Goal: Task Accomplishment & Management: Complete application form

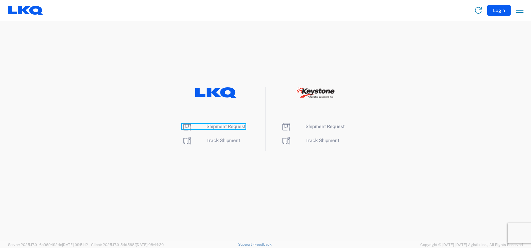
click at [220, 126] on span "Shipment Request" at bounding box center [226, 126] width 39 height 5
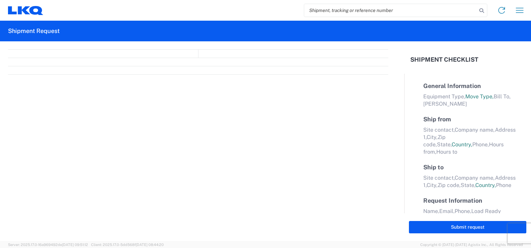
select select "FULL"
select select "LBS"
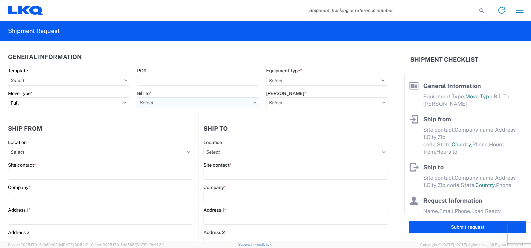
click at [171, 104] on input "Bill To *" at bounding box center [198, 102] width 122 height 11
type input "1760"
click at [170, 135] on div "1760 - LKQ Best Core" at bounding box center [195, 132] width 117 height 11
type input "1760 - LKQ Best Core"
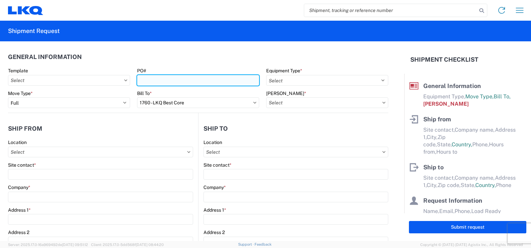
click at [157, 79] on input "PO#" at bounding box center [198, 80] width 122 height 11
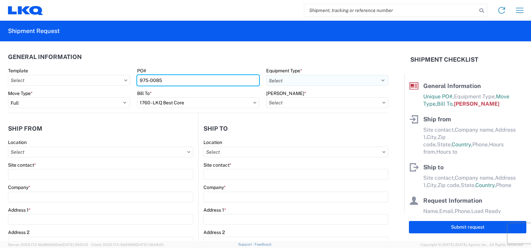
type input "975-0085"
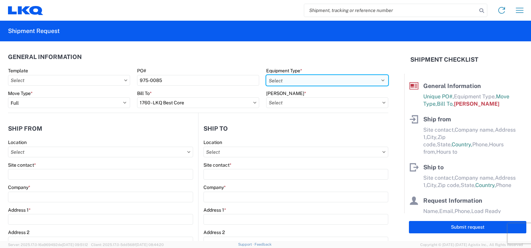
click at [379, 82] on select "Select 53’ Dry Van Flatbed Dropdeck (van) Lowboy (flatbed) Rail" at bounding box center [327, 80] width 122 height 11
select select "STDV"
click at [266, 75] on select "Select 53’ Dry Van Flatbed Dropdeck (van) Lowboy (flatbed) Rail" at bounding box center [327, 80] width 122 height 11
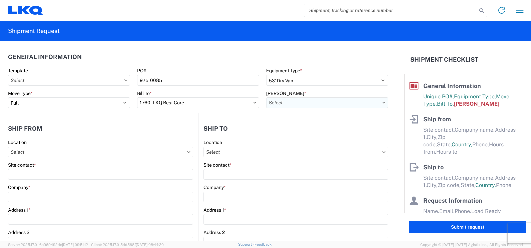
click at [378, 104] on input "[PERSON_NAME] *" at bounding box center [327, 102] width 122 height 11
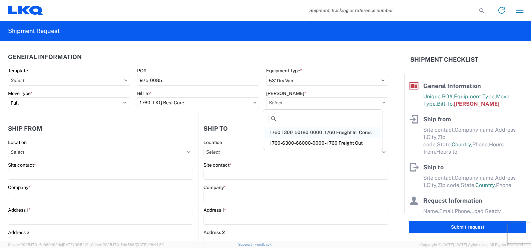
click at [292, 132] on div "1760-1300-50180-0000 - 1760 Freight In - Cores" at bounding box center [323, 132] width 117 height 11
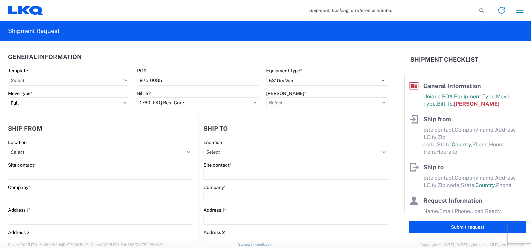
type input "1760-1300-50180-0000 - 1760 Freight In - Cores"
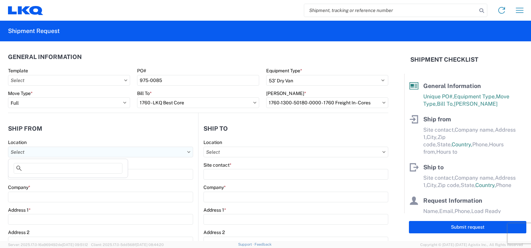
click at [60, 151] on input "Location" at bounding box center [100, 152] width 185 height 11
type input "7175"
click at [76, 182] on div "7175 - Upper Brookside NS - VHAP" at bounding box center [68, 182] width 117 height 11
type input "7175 - Upper Brookside NS - VHAP"
type input "LKQ Corporation"
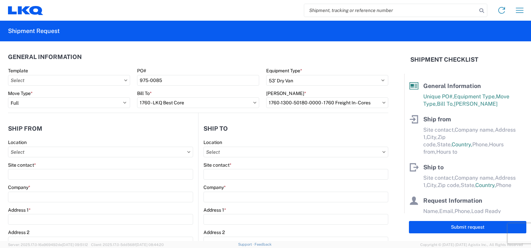
type input "[STREET_ADDRESS]"
type input "Upper Brookside"
type input "B6L2B3"
select select
select select "CA"
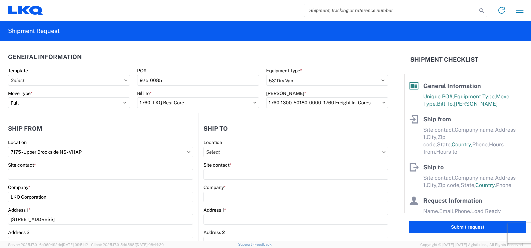
type input "08:00"
type input "17:00"
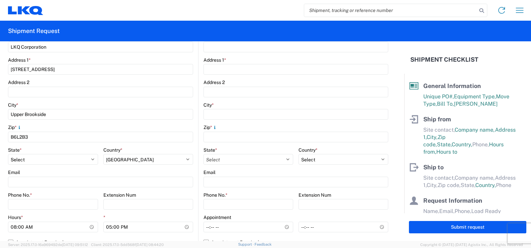
scroll to position [167, 0]
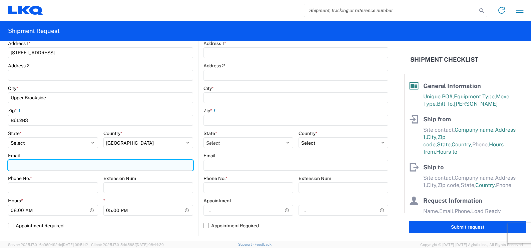
click at [18, 164] on input "Email" at bounding box center [100, 165] width 185 height 11
type input "[EMAIL_ADDRESS][DOMAIN_NAME]"
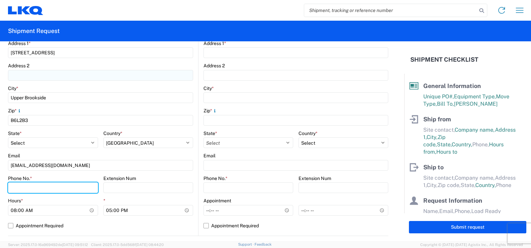
type input "9027173584"
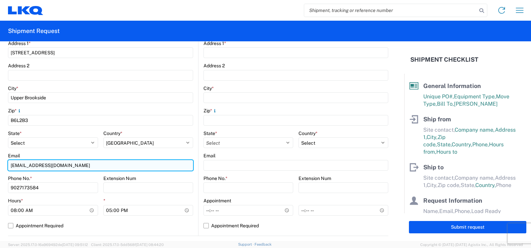
click at [58, 164] on input "[EMAIL_ADDRESS][DOMAIN_NAME]" at bounding box center [100, 165] width 185 height 11
type input "j"
click at [59, 163] on input "Email" at bounding box center [100, 165] width 185 height 11
type input "j"
click at [177, 165] on input "[EMAIL_ADDRESS][DOMAIN_NAME]" at bounding box center [100, 165] width 185 height 11
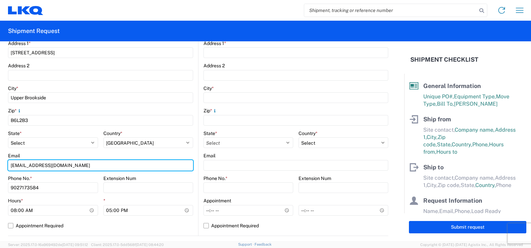
type input "[EMAIL_ADDRESS][DOMAIN_NAME]"
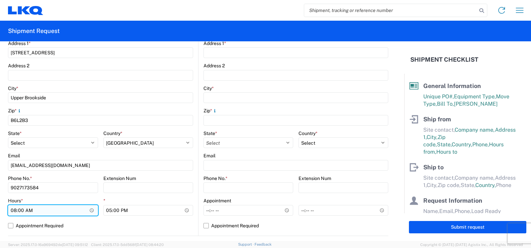
click at [50, 205] on input "08:00" at bounding box center [53, 210] width 90 height 11
type input "09:00"
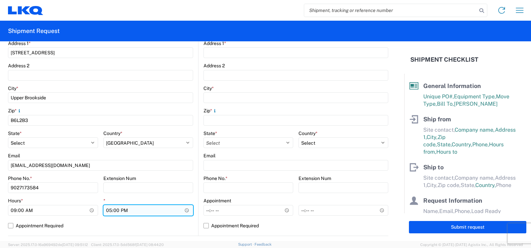
click at [110, 211] on input "17:00" at bounding box center [148, 210] width 90 height 11
type input "16:00"
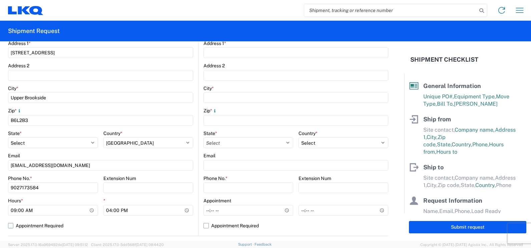
click at [9, 227] on label "Appointment Required" at bounding box center [100, 226] width 185 height 11
click at [0, 0] on input "Appointment Required" at bounding box center [0, 0] width 0 height 0
select select "CA"
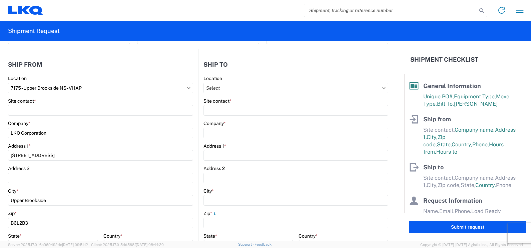
scroll to position [67, 0]
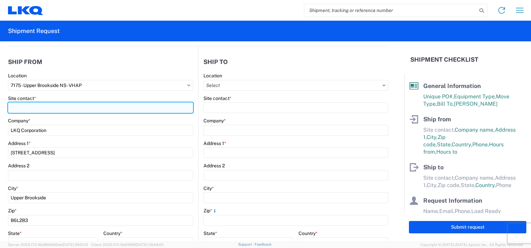
click at [30, 108] on input "Site contact *" at bounding box center [100, 107] width 185 height 11
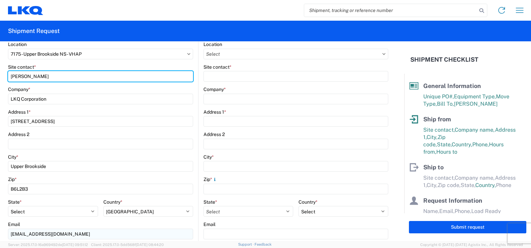
scroll to position [0, 0]
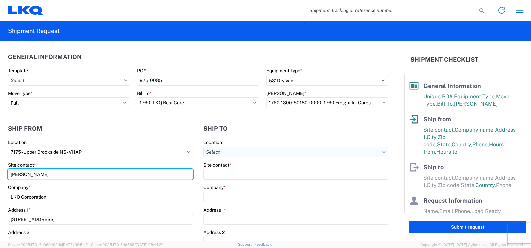
type input "[PERSON_NAME]"
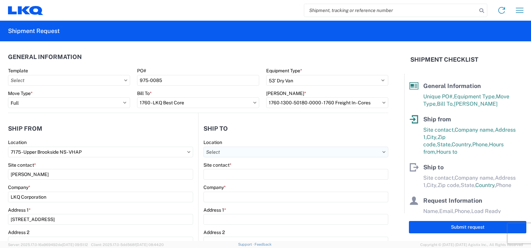
click at [247, 153] on input "Location" at bounding box center [296, 152] width 185 height 11
type input "1160"
click at [247, 183] on div "1160 - LKQ Savannah" at bounding box center [261, 182] width 117 height 11
type input "1160 - LKQ Savannah"
type input "LKQ Corporation"
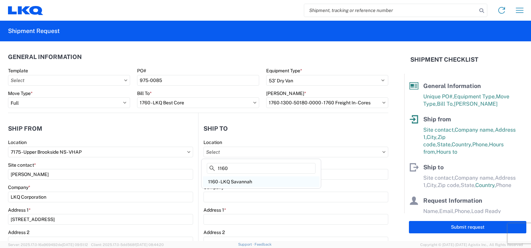
type input "[STREET_ADDRESS][PERSON_NAME]"
type input "Savannah"
type input "31415"
select select "US"
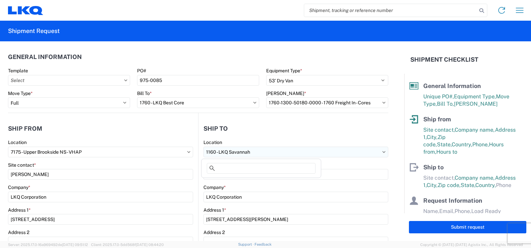
click at [250, 152] on input "1160 - LKQ Savannah" at bounding box center [296, 152] width 185 height 11
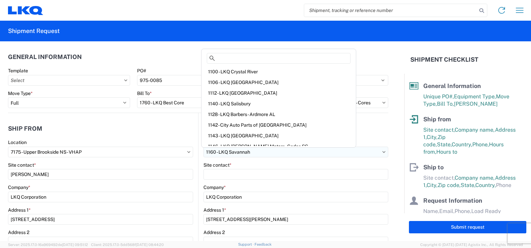
click at [250, 152] on input "1160 - LKQ Savannah" at bounding box center [296, 152] width 185 height 11
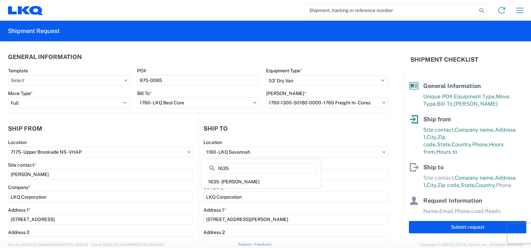
type input "1635"
click at [211, 168] on icon at bounding box center [212, 168] width 5 height 5
click at [241, 167] on input "1635" at bounding box center [261, 168] width 109 height 11
click at [234, 183] on div "1635 - [PERSON_NAME]" at bounding box center [261, 182] width 117 height 11
type input "1635 - [PERSON_NAME]"
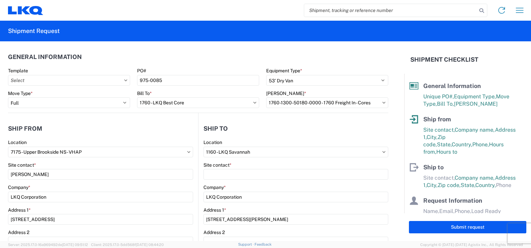
type input "[PERSON_NAME]"
type input "[STREET_ADDRESS][PERSON_NAME]"
type input "Suite C"
type input "Alsip"
type input "60803"
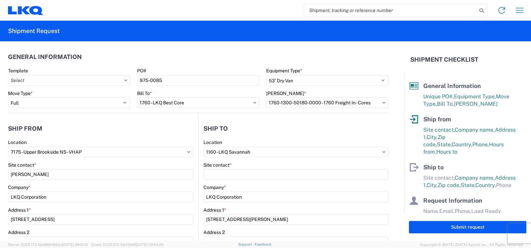
type input "[EMAIL_ADDRESS][DOMAIN_NAME]"
select select "US"
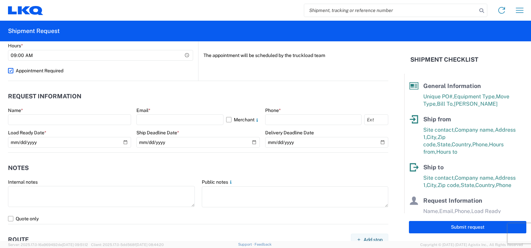
scroll to position [334, 0]
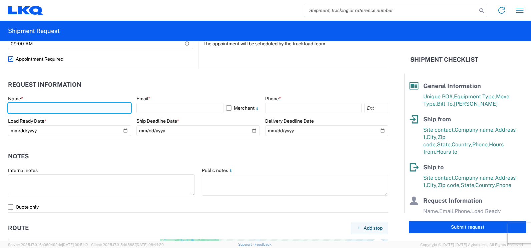
click at [21, 108] on input "text" at bounding box center [69, 108] width 123 height 11
type input "[PERSON_NAME]"
select select "CA"
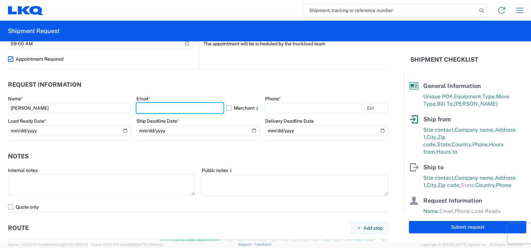
click at [171, 108] on input "text" at bounding box center [180, 108] width 87 height 11
type input "[EMAIL_ADDRESS][DOMAIN_NAME]"
type input "9027173584"
type input "[EMAIL_ADDRESS][DOMAIN_NAME]"
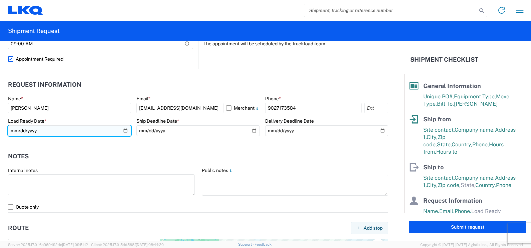
click at [24, 129] on input "date" at bounding box center [69, 131] width 123 height 11
click at [13, 131] on input "date" at bounding box center [69, 131] width 123 height 11
type input "[DATE]"
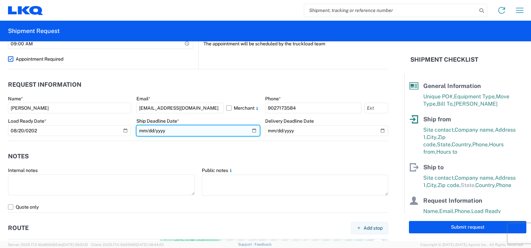
click at [143, 130] on input "date" at bounding box center [198, 131] width 123 height 11
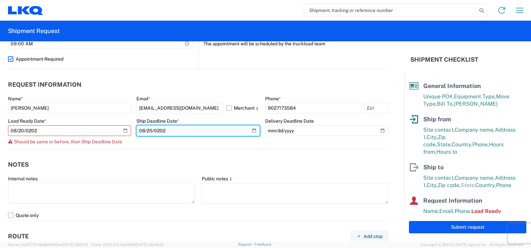
type input "[DATE]"
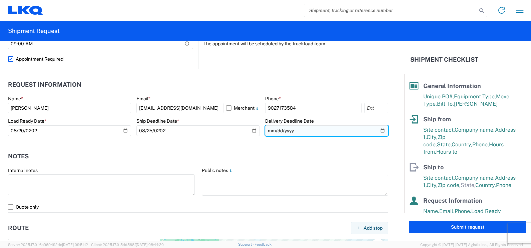
click at [280, 133] on input "date" at bounding box center [326, 131] width 123 height 11
type input "[DATE]"
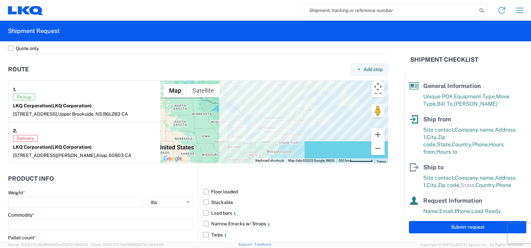
scroll to position [501, 0]
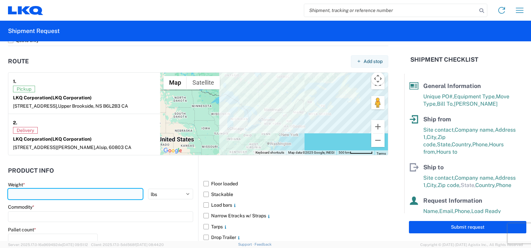
click at [37, 196] on input "number" at bounding box center [75, 194] width 135 height 11
type input "36669"
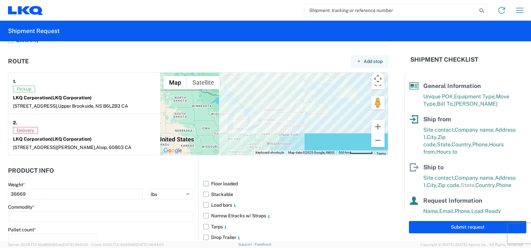
click at [204, 182] on label "Floor loaded" at bounding box center [296, 184] width 185 height 11
click at [0, 0] on input "Floor loaded" at bounding box center [0, 0] width 0 height 0
click at [31, 217] on input at bounding box center [100, 217] width 185 height 11
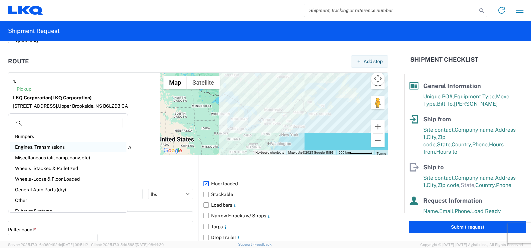
click at [50, 147] on div "Engines, Transmissions" at bounding box center [68, 147] width 117 height 11
type input "Engines, Transmissions"
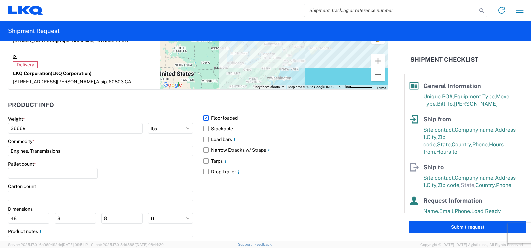
scroll to position [601, 0]
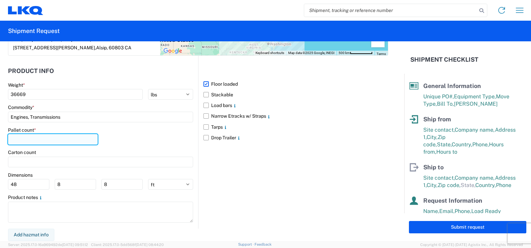
click at [32, 140] on input "number" at bounding box center [53, 139] width 90 height 11
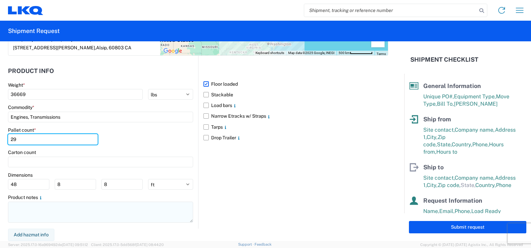
type input "29"
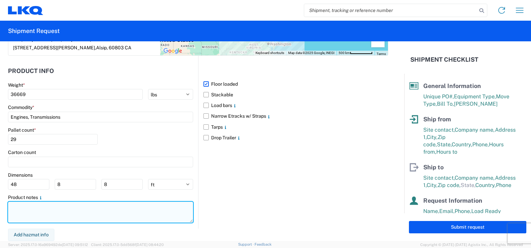
click at [30, 219] on textarea at bounding box center [100, 212] width 185 height 21
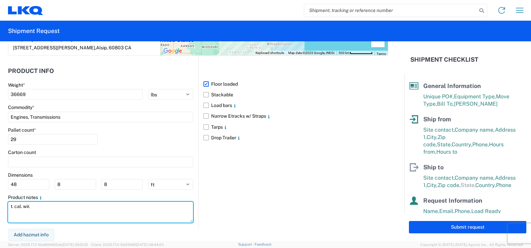
type textarea "t. cal. wir."
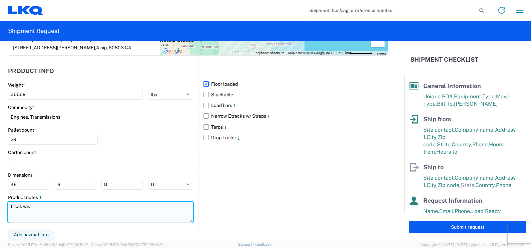
click at [166, 209] on textarea "t. cal. wir." at bounding box center [100, 212] width 185 height 21
drag, startPoint x: 34, startPoint y: 207, endPoint x: 54, endPoint y: 210, distance: 20.7
click at [7, 207] on form "General Information Template PO# 975-0085 Equipment Type * Select 53’ Dry Van F…" at bounding box center [202, 141] width 405 height 200
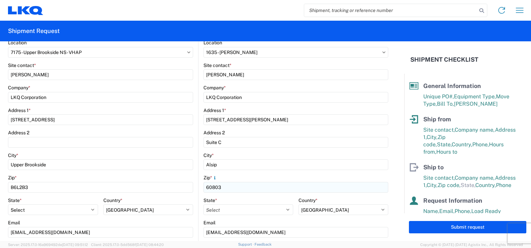
scroll to position [133, 0]
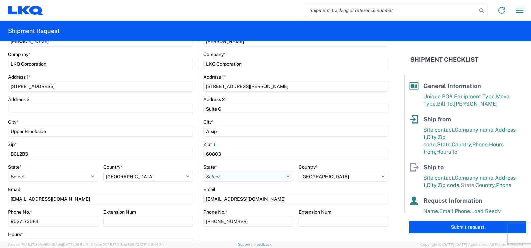
type textarea "also have core stg. cal. bat. com. tcs. hed."
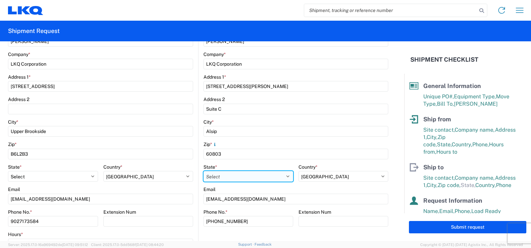
click at [284, 178] on select "Select [GEOGRAPHIC_DATA] [GEOGRAPHIC_DATA] [GEOGRAPHIC_DATA] [GEOGRAPHIC_DATA] …" at bounding box center [249, 176] width 90 height 11
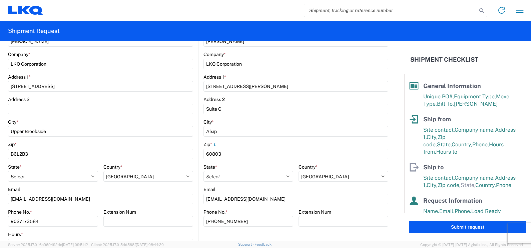
click at [314, 168] on div "State * Select [GEOGRAPHIC_DATA] [GEOGRAPHIC_DATA] [GEOGRAPHIC_DATA] [GEOGRAPHI…" at bounding box center [296, 175] width 185 height 23
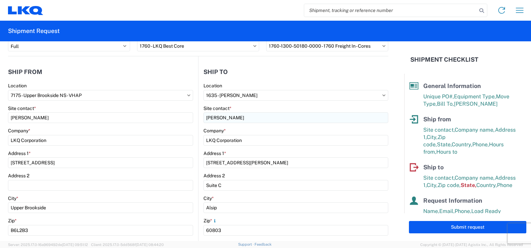
scroll to position [66, 0]
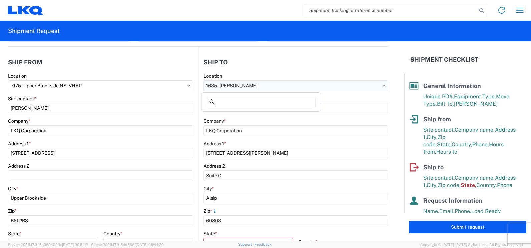
click at [380, 88] on input "1635 - [PERSON_NAME]" at bounding box center [296, 85] width 185 height 11
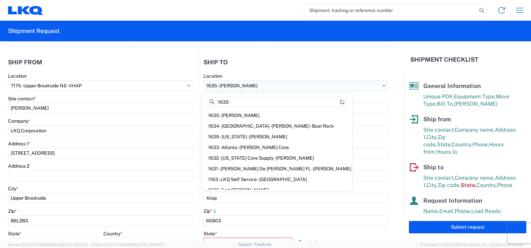
type input "1635"
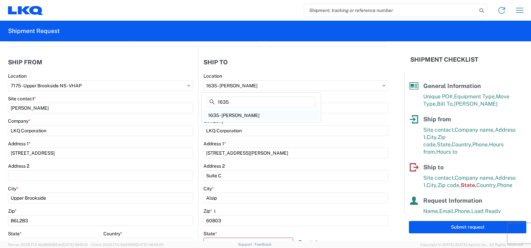
click at [245, 115] on div "1635 - [PERSON_NAME]" at bounding box center [261, 115] width 117 height 11
select select "US"
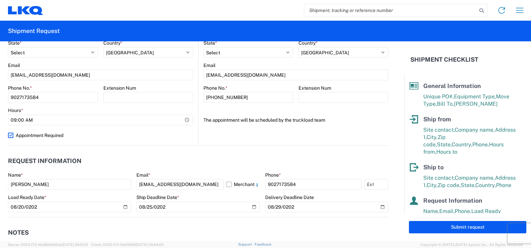
scroll to position [267, 0]
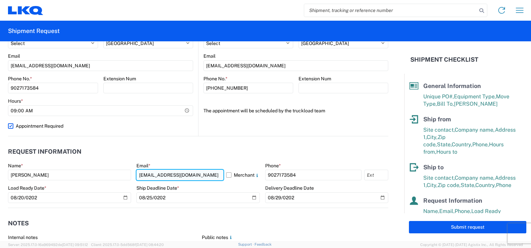
click at [182, 174] on input "[EMAIL_ADDRESS][DOMAIN_NAME]" at bounding box center [180, 175] width 87 height 11
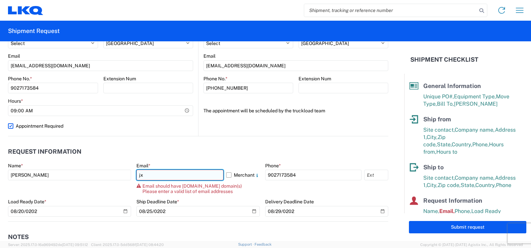
type input "j"
click at [165, 177] on input "text" at bounding box center [180, 175] width 87 height 11
type input "j"
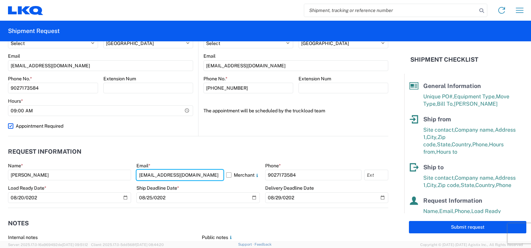
type input "[EMAIL_ADDRESS][DOMAIN_NAME]"
click at [325, 216] on header "Notes" at bounding box center [198, 223] width 381 height 15
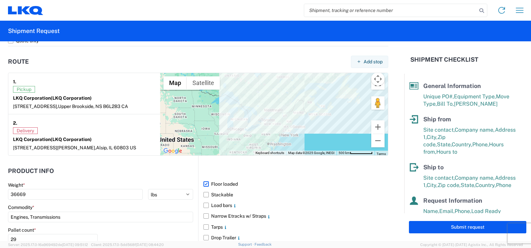
scroll to position [601, 0]
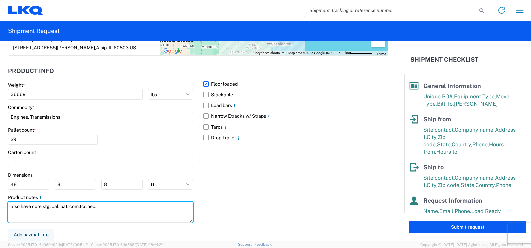
type textarea "also have core stg. cal. bat. com.tcs.hed."
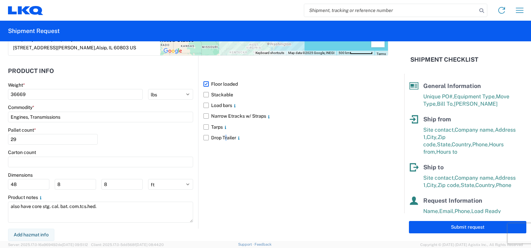
click at [221, 202] on div "Floor loaded Stackable Load bars Narrow Etracks w/ Straps Tarps Drop Trailer" at bounding box center [293, 142] width 190 height 173
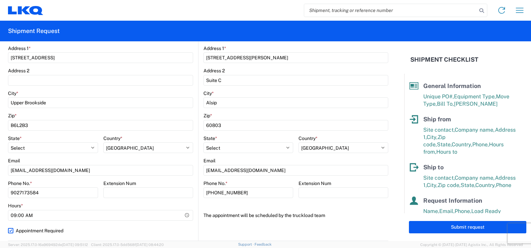
scroll to position [200, 0]
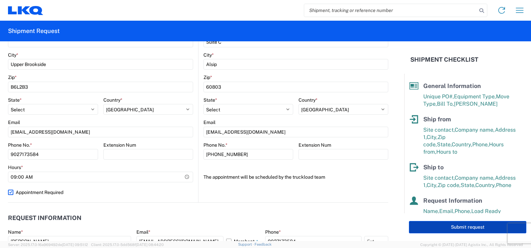
click at [459, 228] on button "Submit request" at bounding box center [468, 227] width 118 height 12
select select "US"
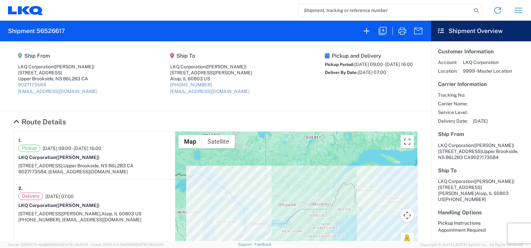
click at [459, 228] on div "Appointment Required" at bounding box center [481, 230] width 86 height 6
